Goal: Task Accomplishment & Management: Manage account settings

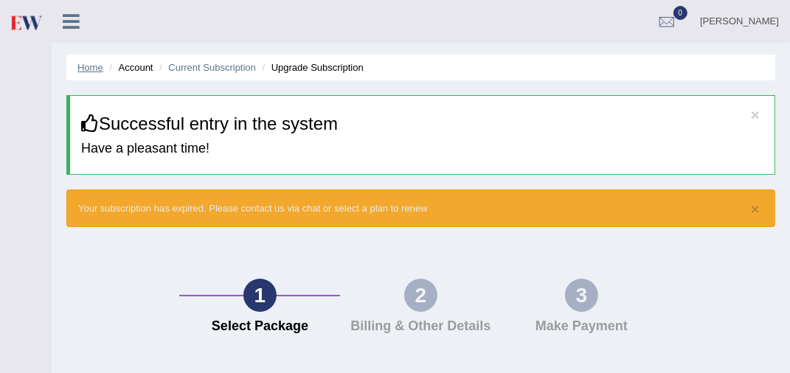
click at [93, 64] on link "Home" at bounding box center [90, 67] width 26 height 11
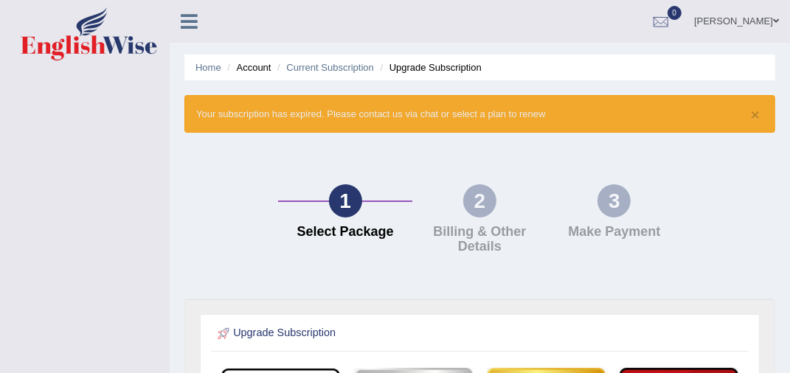
click at [358, 215] on div "1 Select Package" at bounding box center [345, 215] width 134 height 63
click at [334, 198] on div "1" at bounding box center [345, 200] width 33 height 33
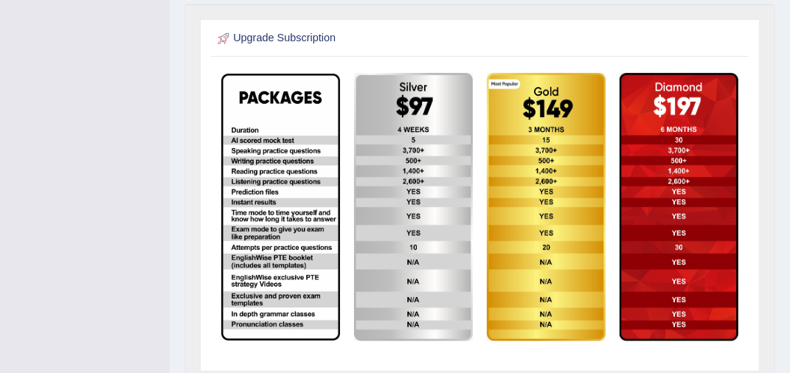
scroll to position [369, 0]
